Goal: Task Accomplishment & Management: Complete application form

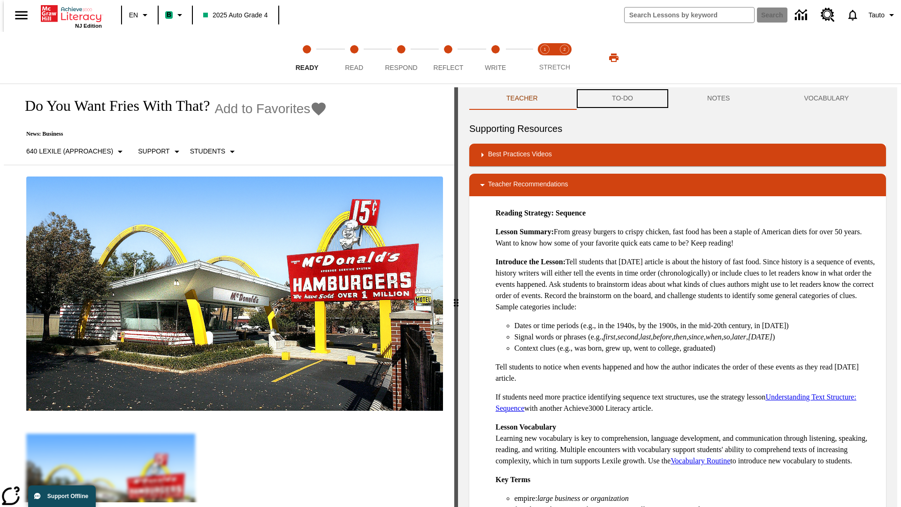
click at [622, 99] on button "TO-DO" at bounding box center [622, 98] width 95 height 23
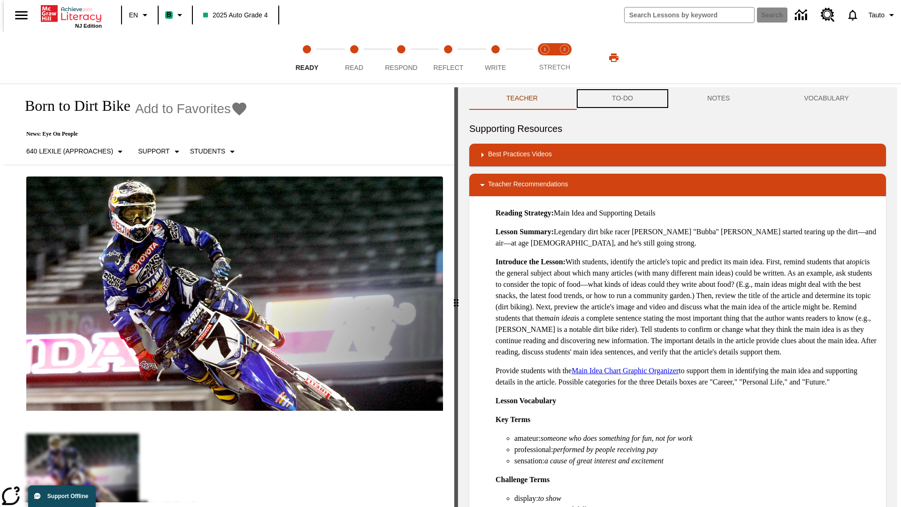
click at [622, 99] on button "TO-DO" at bounding box center [622, 98] width 95 height 23
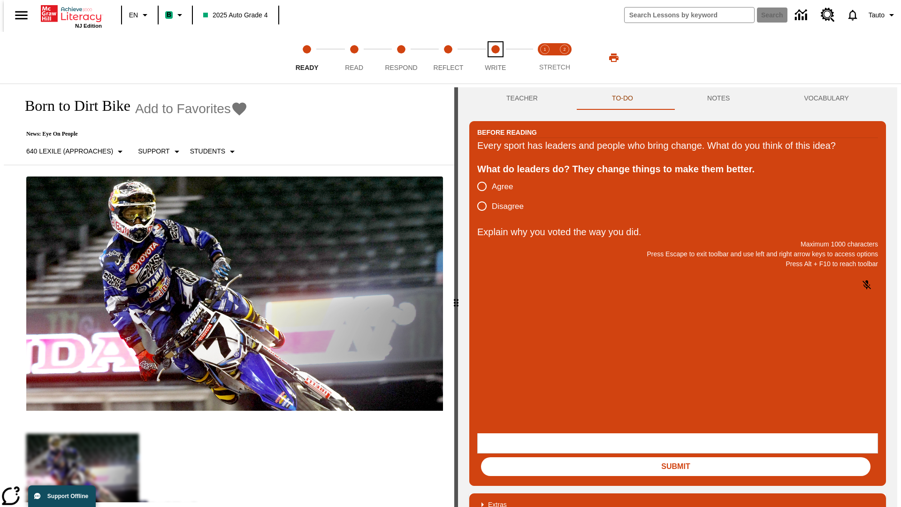
click at [495, 58] on span "Write" at bounding box center [495, 63] width 21 height 17
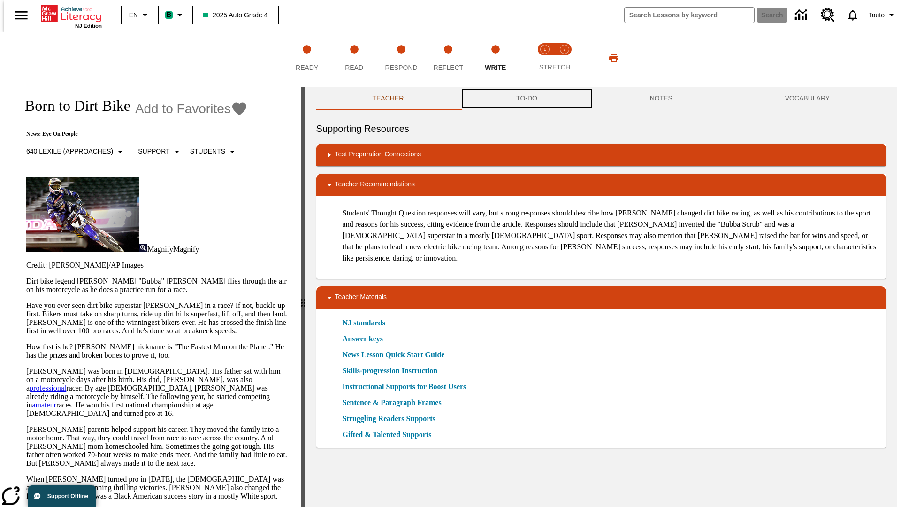
scroll to position [0, 0]
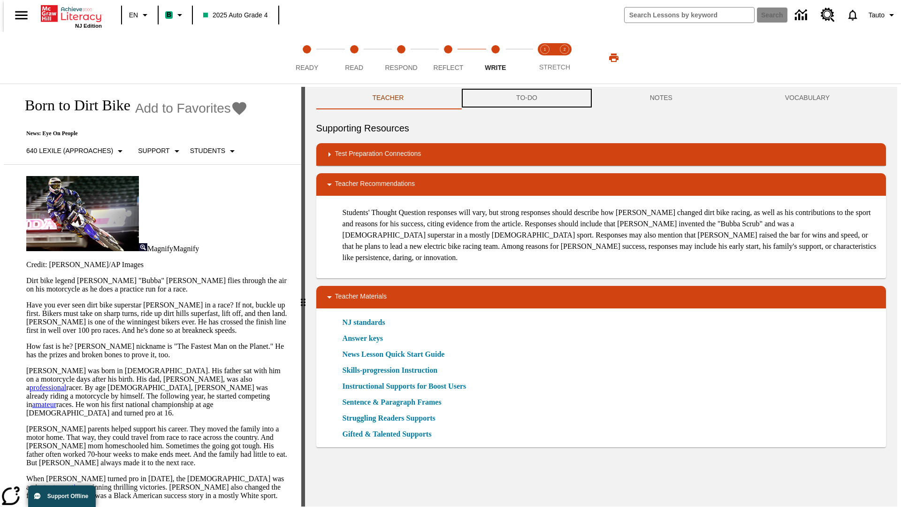
click at [526, 99] on button "TO-DO" at bounding box center [527, 98] width 134 height 23
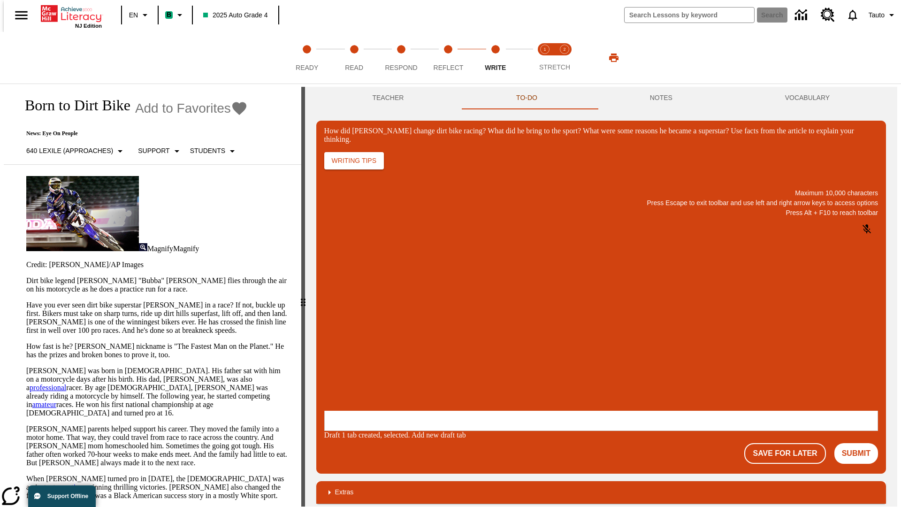
scroll to position [0, 0]
click at [790, 443] on button "Save For Later" at bounding box center [784, 453] width 81 height 21
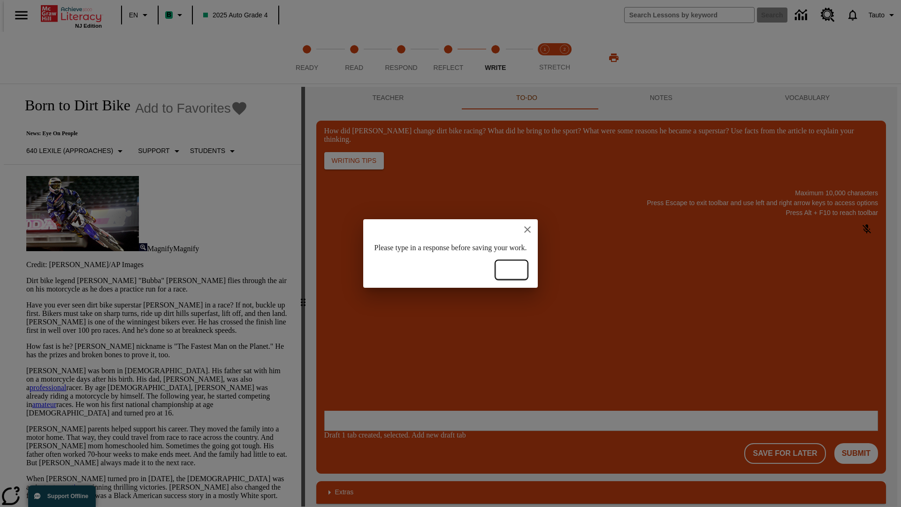
click at [526, 270] on button "Ok" at bounding box center [511, 269] width 30 height 17
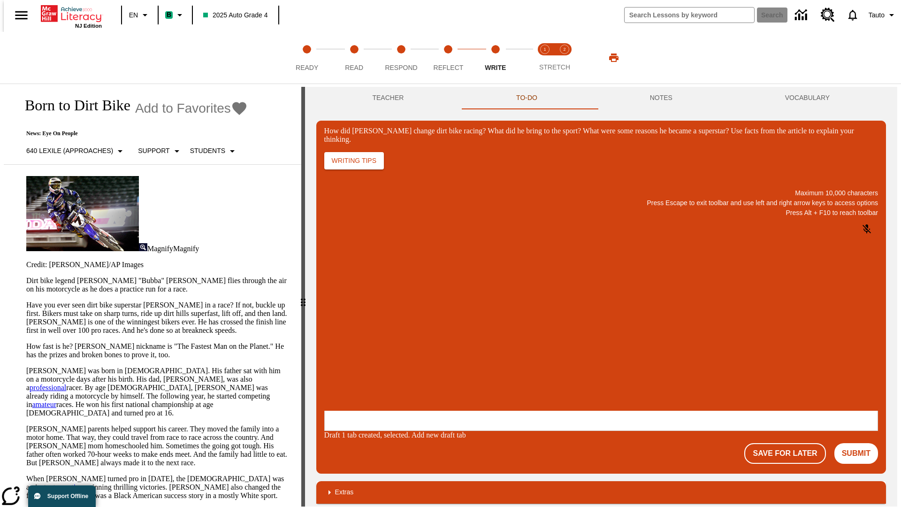
click at [461, 351] on p "How did Stewart change dirt bike racing? What did he bring to the sport? What w…" at bounding box center [394, 349] width 133 height 8
click at [790, 443] on button "Save For Later" at bounding box center [784, 453] width 81 height 21
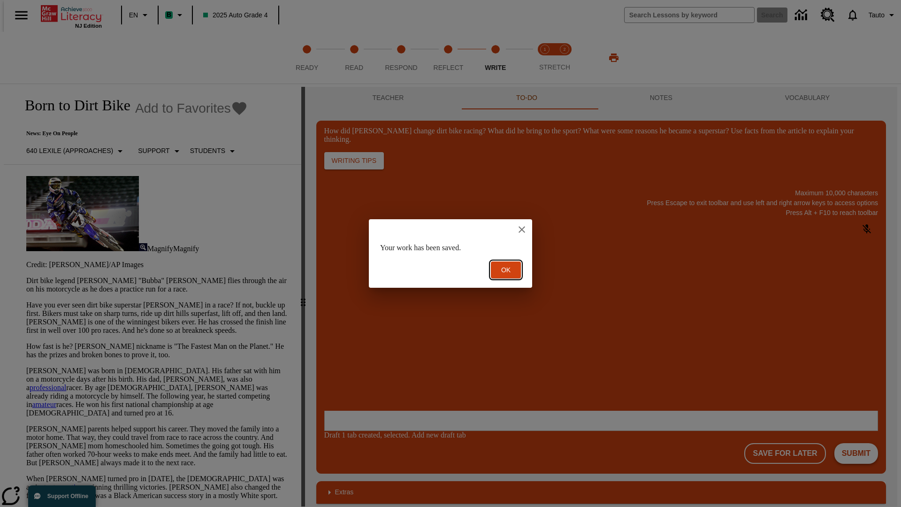
click at [506, 270] on button "Ok" at bounding box center [506, 269] width 30 height 17
click at [860, 443] on button "Submit" at bounding box center [856, 453] width 44 height 21
